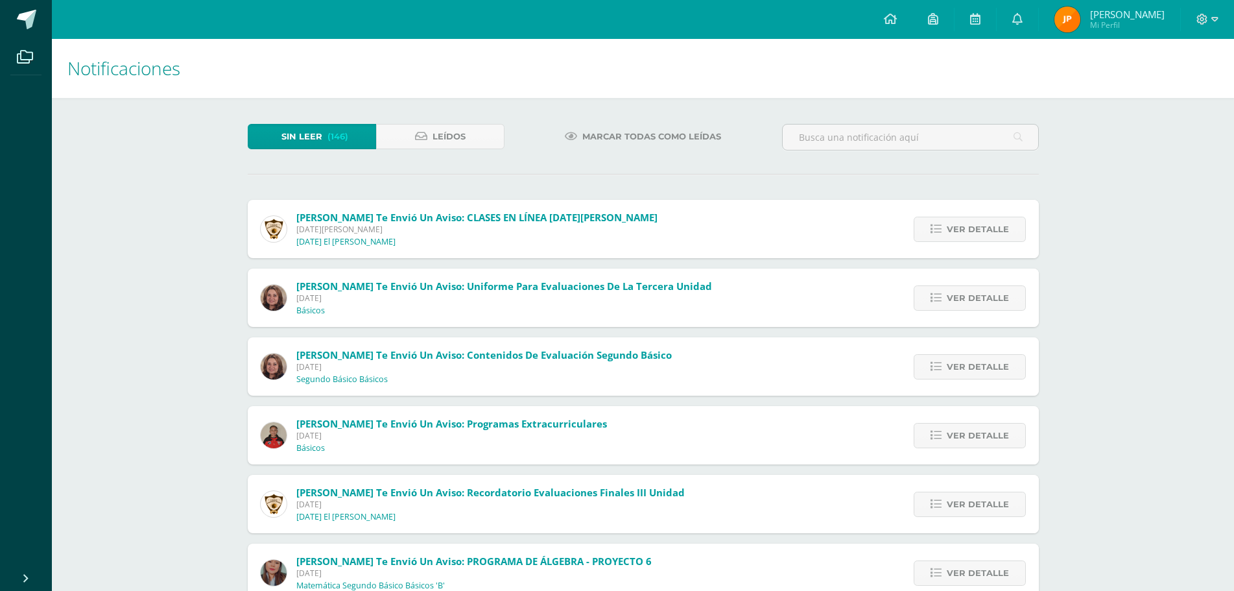
click at [316, 134] on span "Sin leer" at bounding box center [301, 137] width 41 height 24
click at [427, 142] on link "Leídos" at bounding box center [440, 136] width 128 height 25
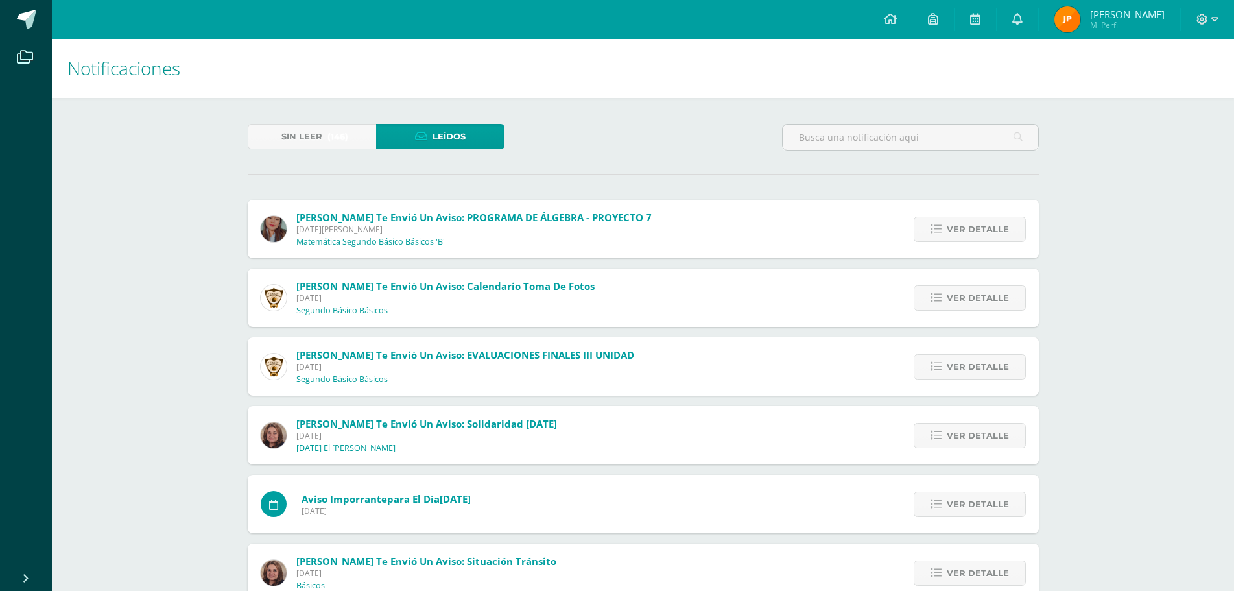
click at [435, 137] on span "Leídos" at bounding box center [449, 137] width 33 height 24
click at [991, 236] on span "Ver detalle" at bounding box center [978, 229] width 62 height 24
click at [963, 231] on span "Ver detalle" at bounding box center [978, 229] width 62 height 24
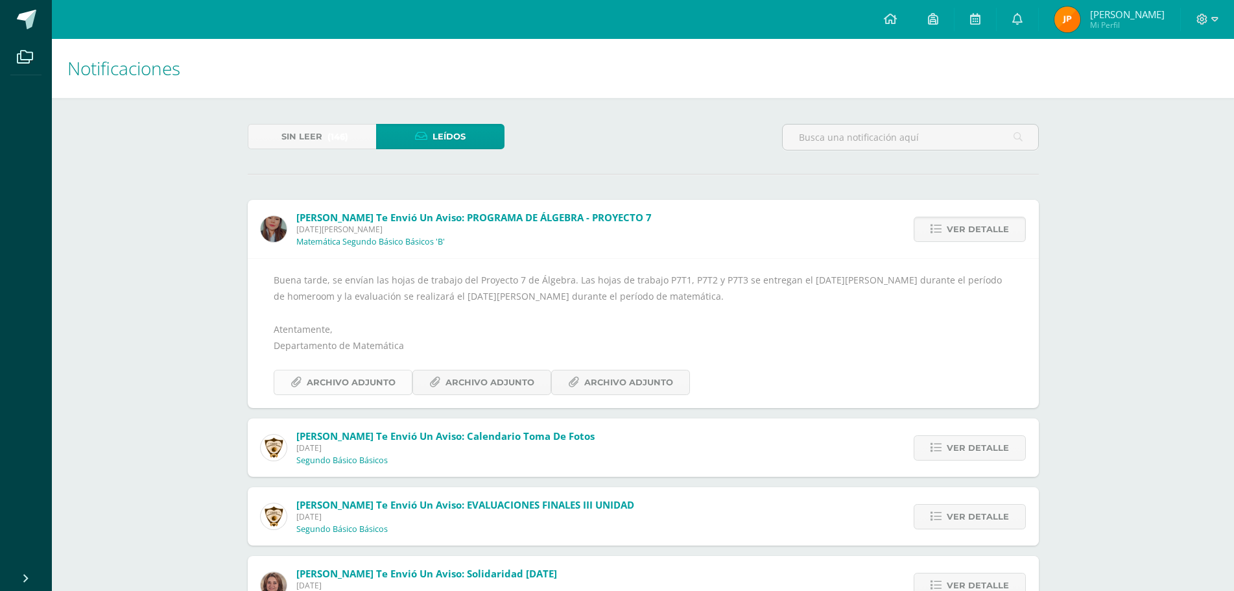
click at [315, 388] on span "Archivo Adjunto" at bounding box center [351, 382] width 89 height 24
click at [476, 392] on span "Archivo Adjunto" at bounding box center [490, 382] width 89 height 24
click at [584, 390] on span "Archivo Adjunto" at bounding box center [628, 382] width 89 height 24
